Goal: Task Accomplishment & Management: Complete application form

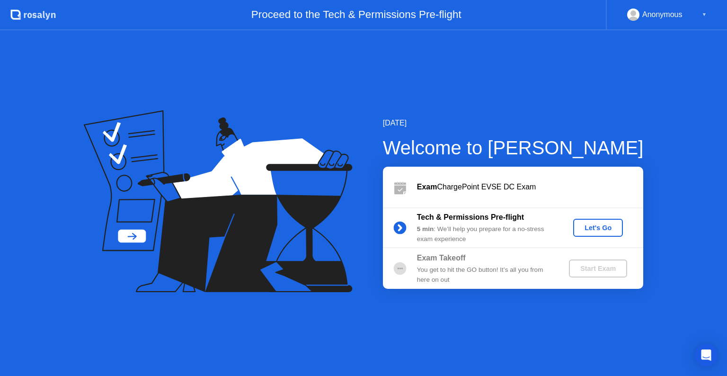
click at [600, 228] on div "Let's Go" at bounding box center [598, 228] width 42 height 8
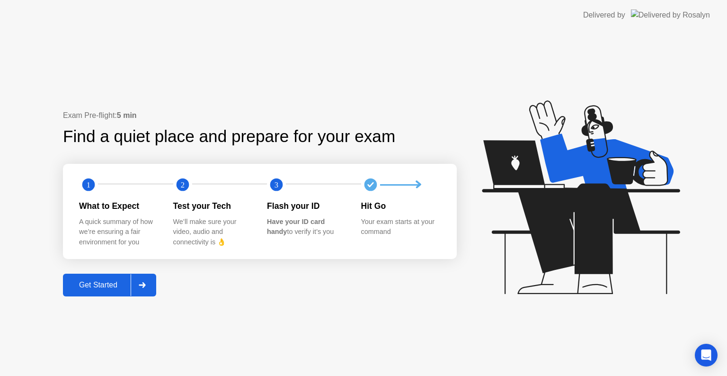
click at [102, 289] on div "Get Started" at bounding box center [98, 285] width 65 height 9
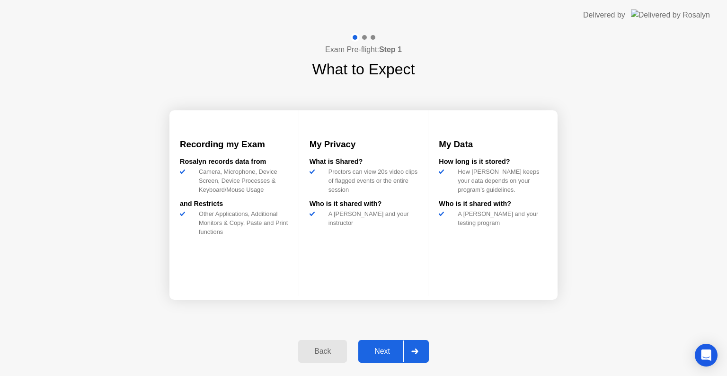
click at [372, 359] on button "Next" at bounding box center [393, 351] width 71 height 23
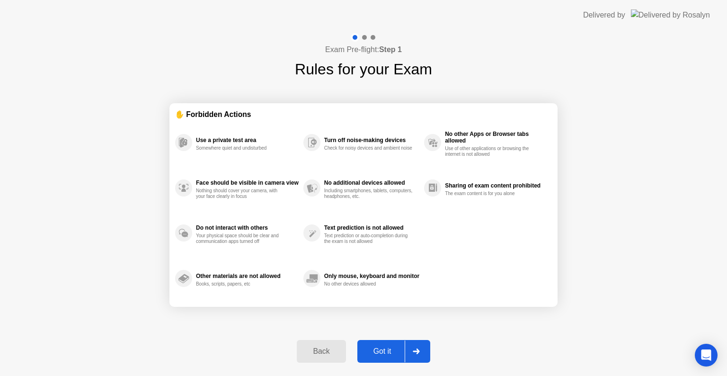
click at [383, 350] on div "Got it" at bounding box center [382, 351] width 45 height 9
select select "**********"
select select "*******"
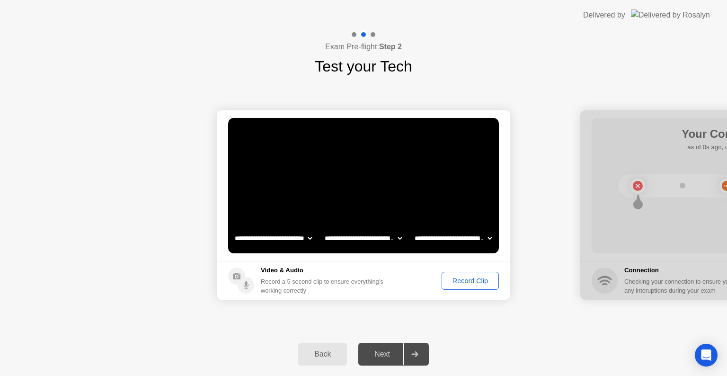
click at [320, 350] on div "Back" at bounding box center [322, 354] width 43 height 9
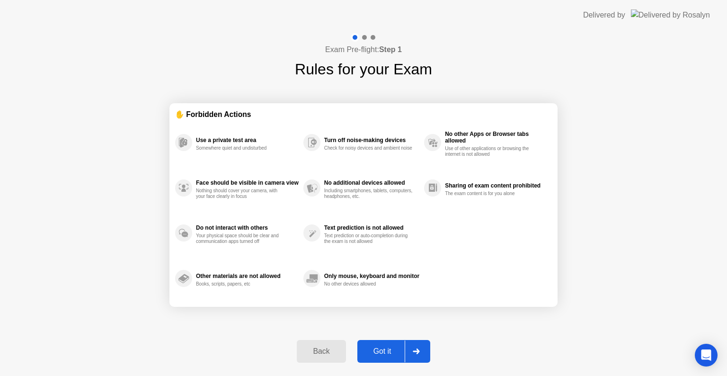
click at [375, 353] on div "Got it" at bounding box center [382, 351] width 45 height 9
select select "**********"
select select "*******"
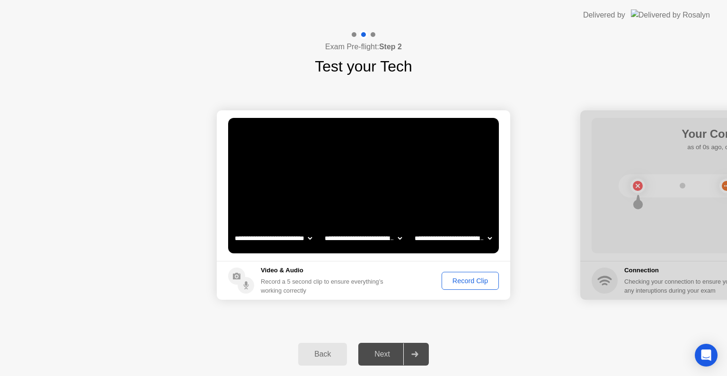
click at [468, 284] on div "Record Clip" at bounding box center [470, 281] width 51 height 8
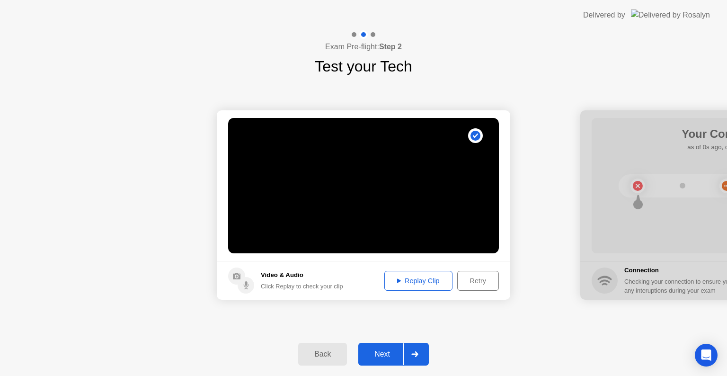
click at [331, 350] on div "Back" at bounding box center [322, 354] width 43 height 9
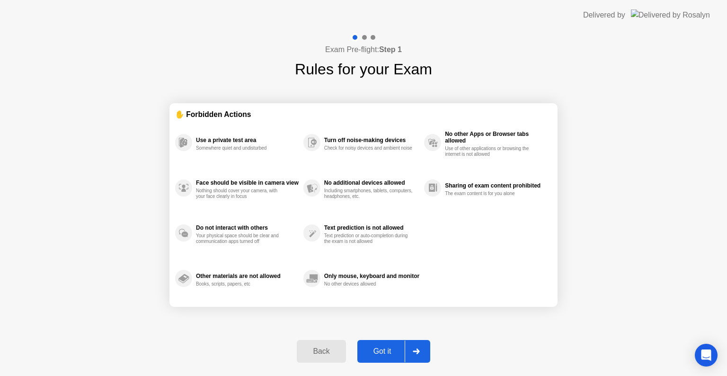
click at [378, 351] on div "Got it" at bounding box center [382, 351] width 45 height 9
select select "**********"
select select "*******"
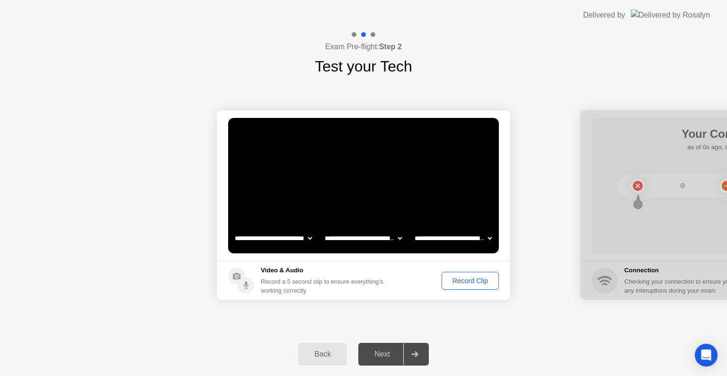
click at [470, 280] on div "Record Clip" at bounding box center [470, 281] width 51 height 8
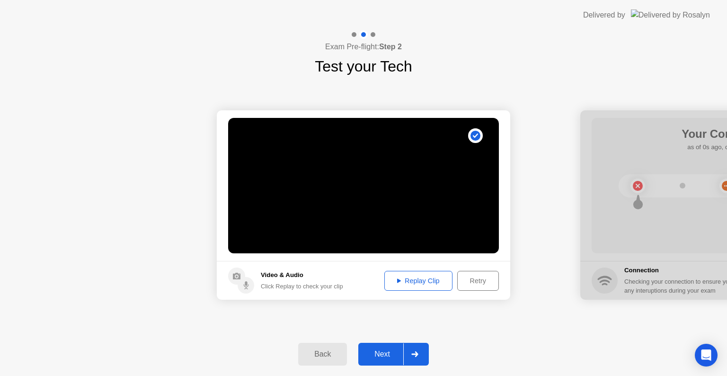
click at [384, 350] on div "Next" at bounding box center [382, 354] width 42 height 9
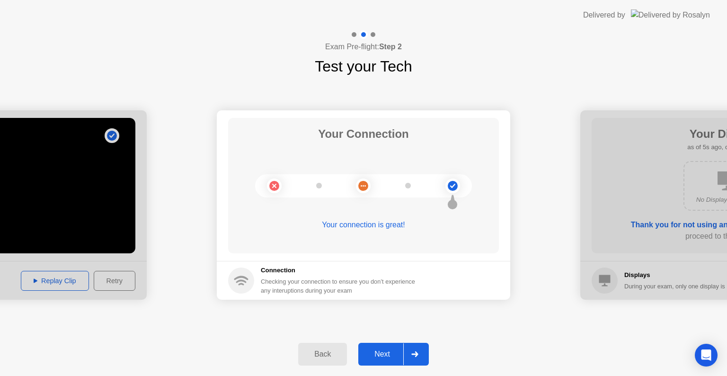
click at [379, 356] on div "Next" at bounding box center [382, 354] width 42 height 9
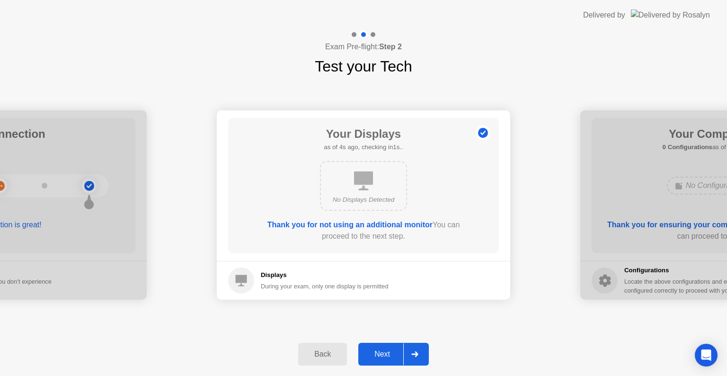
click at [387, 354] on div "Next" at bounding box center [382, 354] width 42 height 9
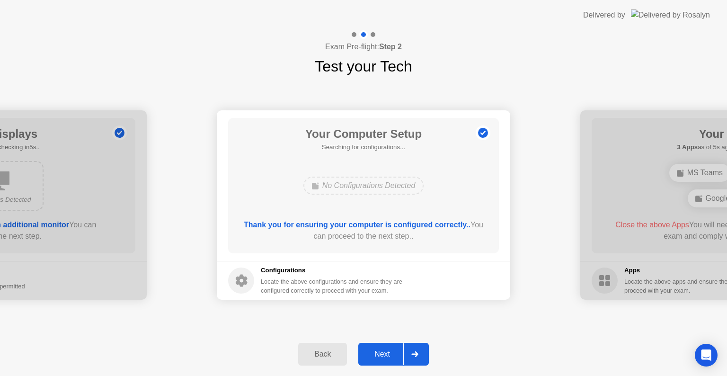
click at [381, 350] on div "Next" at bounding box center [382, 354] width 42 height 9
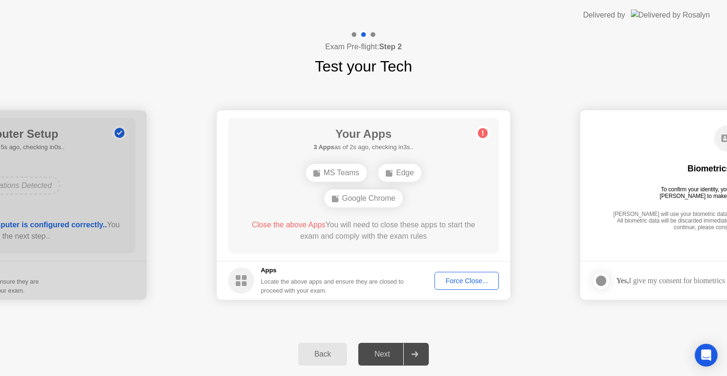
click at [478, 286] on button "Force Close..." at bounding box center [467, 281] width 64 height 18
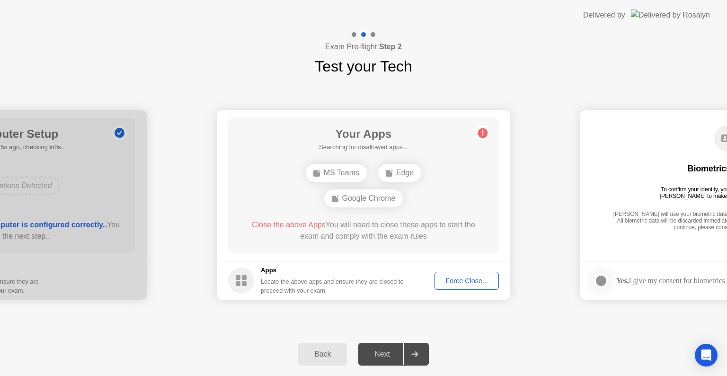
click at [465, 285] on div "Force Close..." at bounding box center [467, 281] width 58 height 8
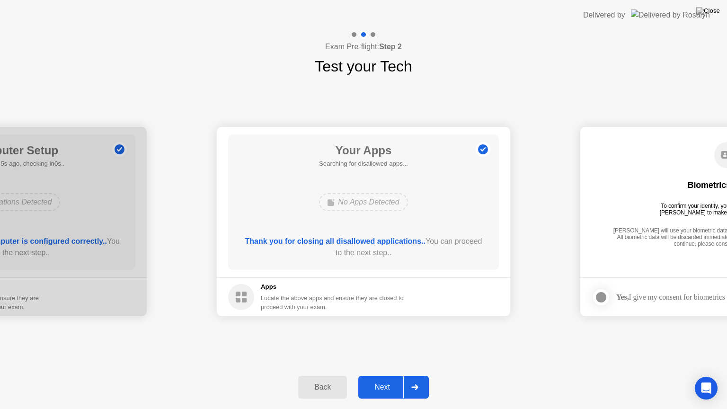
click at [383, 375] on div "Next" at bounding box center [382, 387] width 42 height 9
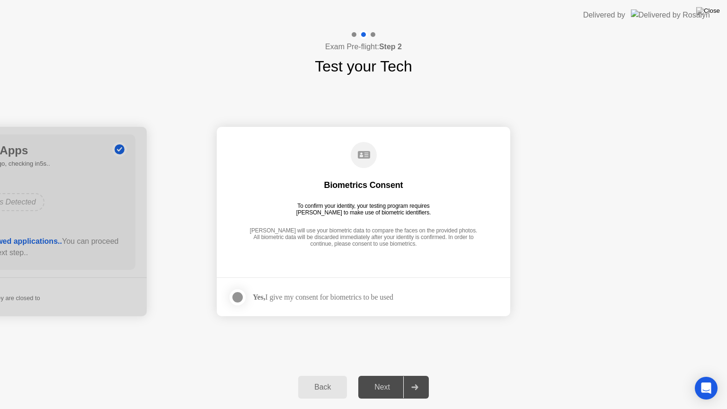
click at [237, 296] on div at bounding box center [237, 297] width 11 height 11
click at [373, 375] on button "Next" at bounding box center [393, 387] width 71 height 23
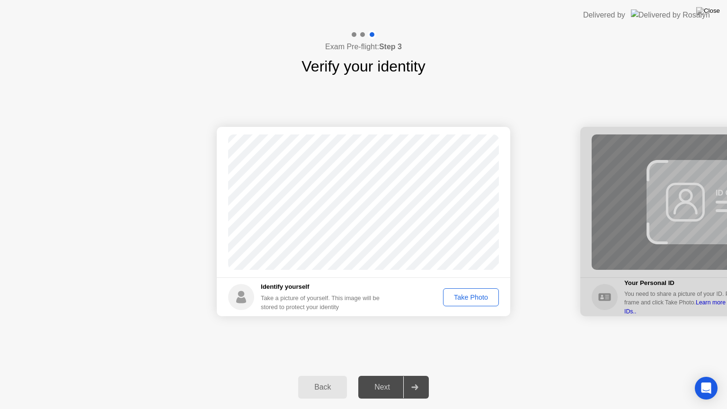
click at [469, 299] on div "Take Photo" at bounding box center [471, 298] width 49 height 8
click at [369, 375] on div "Next" at bounding box center [382, 387] width 42 height 9
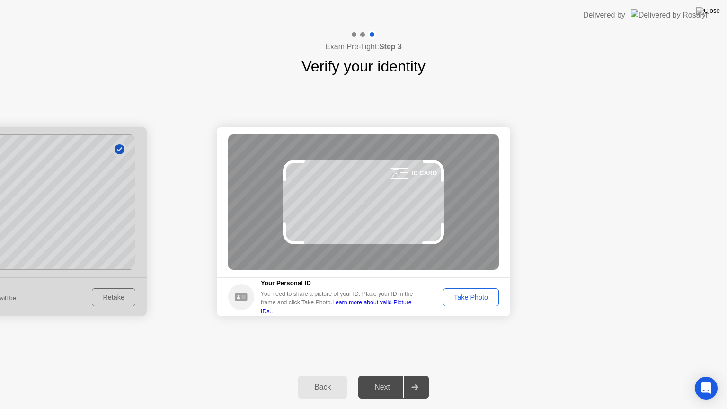
click at [479, 294] on div "Take Photo" at bounding box center [471, 298] width 49 height 8
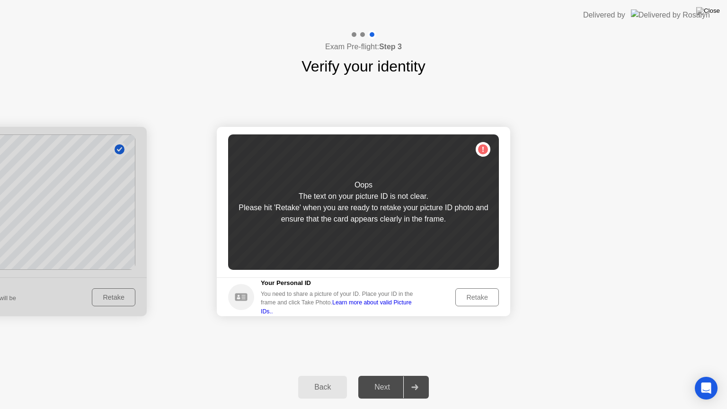
click at [479, 294] on div "Retake" at bounding box center [477, 298] width 37 height 8
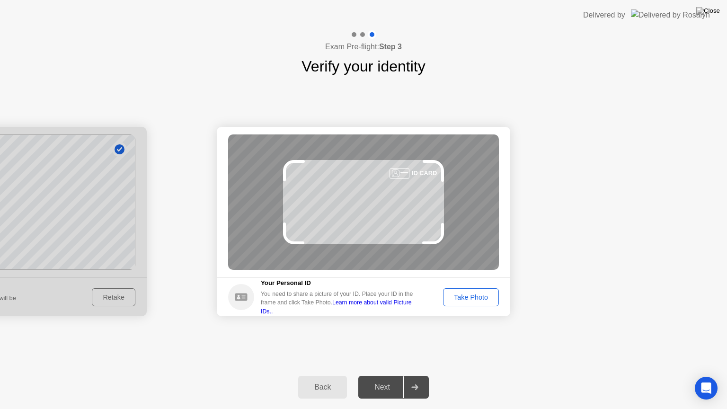
click at [479, 294] on div "Take Photo" at bounding box center [471, 298] width 49 height 8
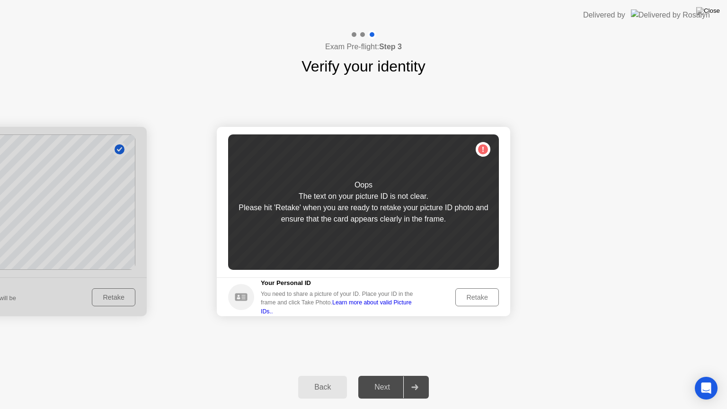
click at [479, 294] on div "Retake" at bounding box center [477, 298] width 37 height 8
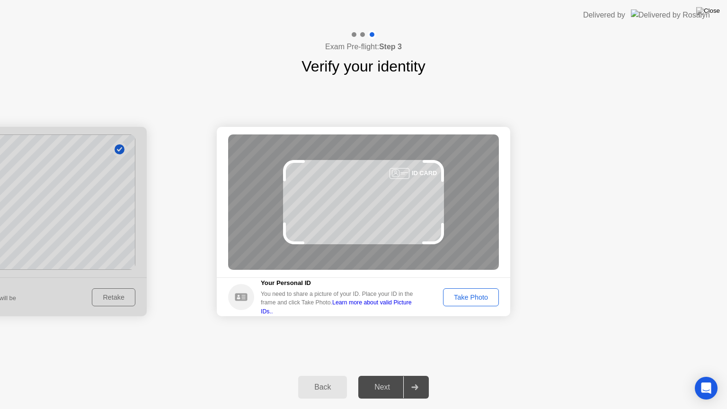
click at [479, 294] on div "Take Photo" at bounding box center [471, 298] width 49 height 8
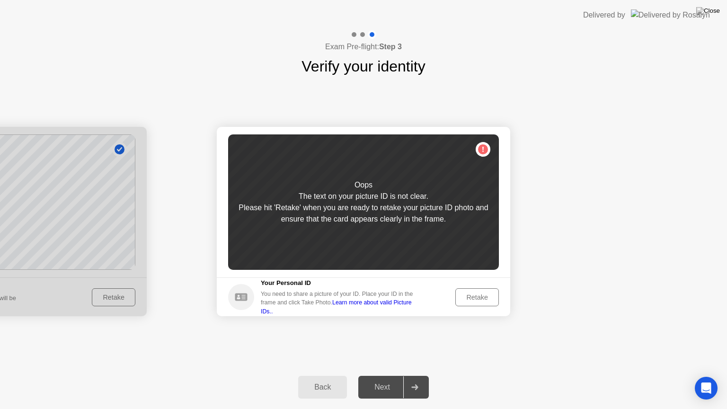
click at [479, 294] on div "Retake" at bounding box center [477, 298] width 37 height 8
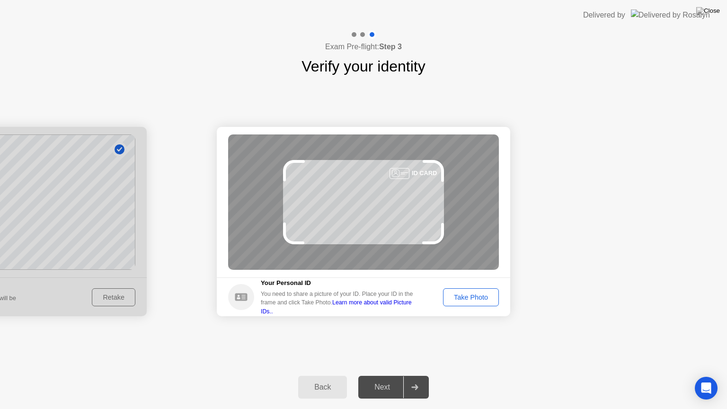
click at [479, 294] on div "Take Photo" at bounding box center [471, 298] width 49 height 8
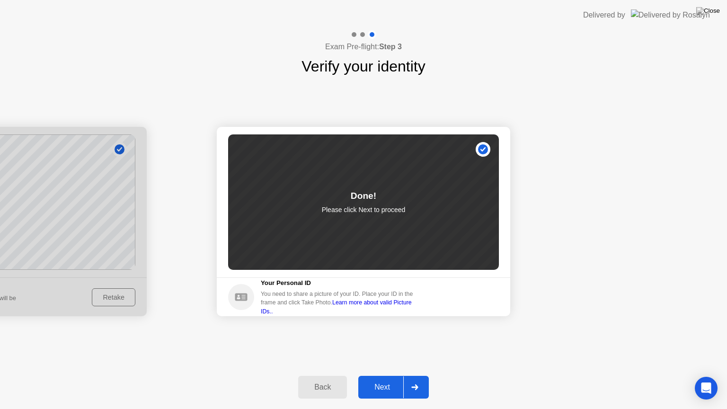
click at [385, 375] on button "Next" at bounding box center [393, 387] width 71 height 23
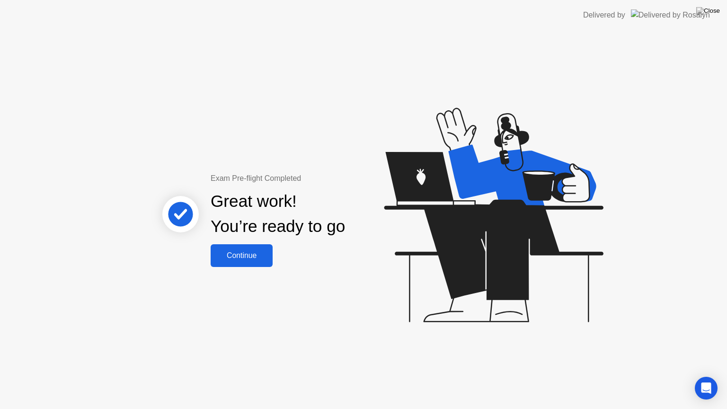
click at [268, 256] on div "Continue" at bounding box center [242, 255] width 56 height 9
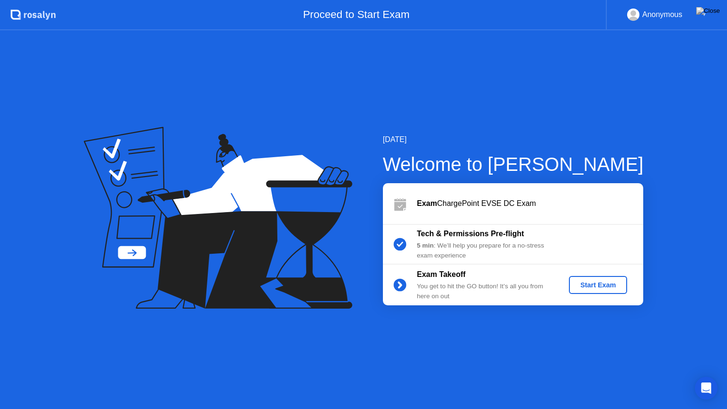
click at [599, 281] on div "Start Exam" at bounding box center [598, 285] width 51 height 8
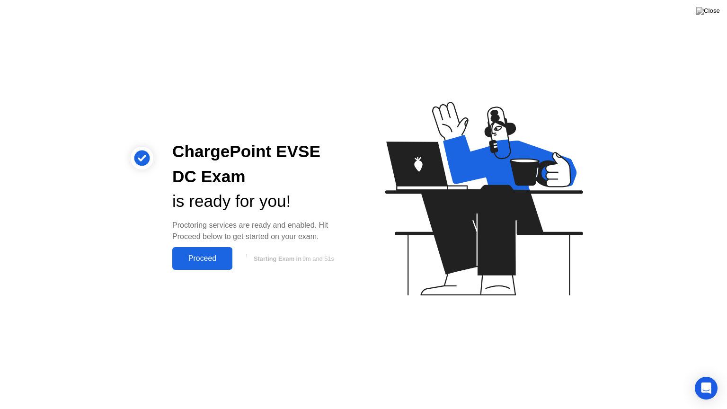
click at [195, 256] on div "Proceed" at bounding box center [202, 258] width 54 height 9
